Goal: Transaction & Acquisition: Subscribe to service/newsletter

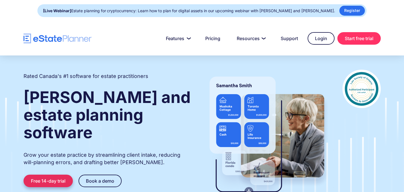
click at [45, 174] on link "Free 14-day trial" at bounding box center [48, 180] width 49 height 12
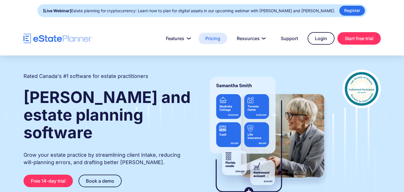
click at [208, 39] on link "Pricing" at bounding box center [213, 38] width 29 height 11
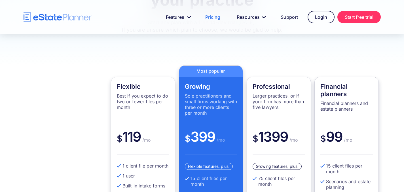
scroll to position [114, 0]
click at [132, 127] on div "Flexible Best if you expect to do two or fewer files per month" at bounding box center [143, 104] width 52 height 45
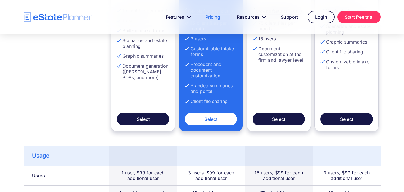
scroll to position [270, 0]
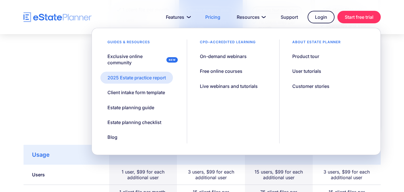
click at [149, 76] on div "2025 Estate practice report" at bounding box center [137, 77] width 58 height 6
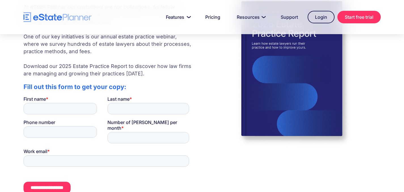
scroll to position [164, 0]
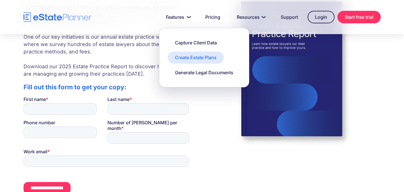
click at [182, 54] on link "Create Estate Plans" at bounding box center [196, 57] width 56 height 12
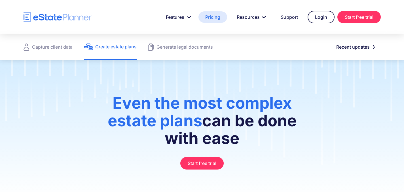
click at [205, 21] on link "Pricing" at bounding box center [213, 16] width 29 height 11
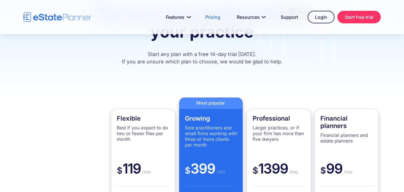
scroll to position [77, 0]
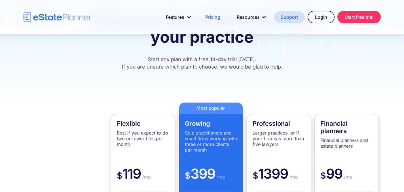
click at [287, 12] on link "Support" at bounding box center [289, 16] width 31 height 11
click at [290, 18] on link "Support" at bounding box center [289, 16] width 31 height 11
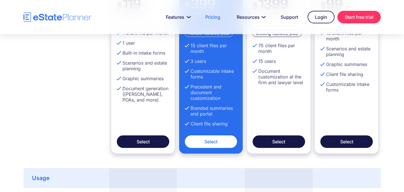
scroll to position [352, 0]
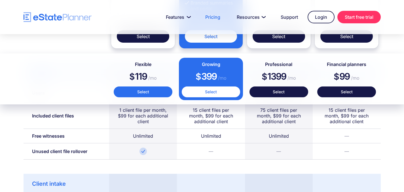
click at [129, 88] on link "Select" at bounding box center [143, 91] width 59 height 11
